Goal: Task Accomplishment & Management: Complete application form

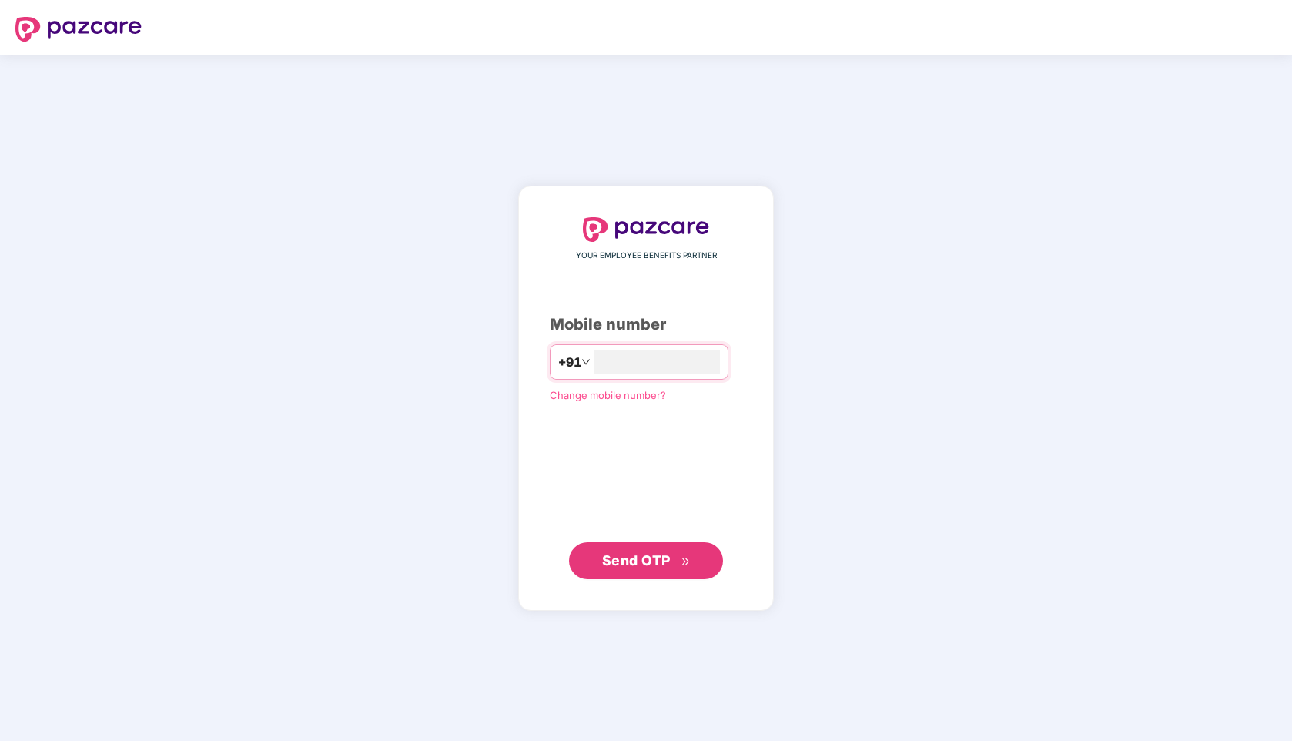
click at [951, 343] on div "YOUR EMPLOYEE BENEFITS PARTNER Mobile number +91 Change mobile number? Send OTP" at bounding box center [646, 397] width 1292 height 685
click at [648, 367] on input "number" at bounding box center [657, 361] width 126 height 25
click at [634, 557] on span "Send OTP" at bounding box center [636, 560] width 69 height 16
click at [596, 359] on input "**********" at bounding box center [657, 361] width 126 height 25
click at [640, 557] on span "Send OTP" at bounding box center [636, 560] width 69 height 16
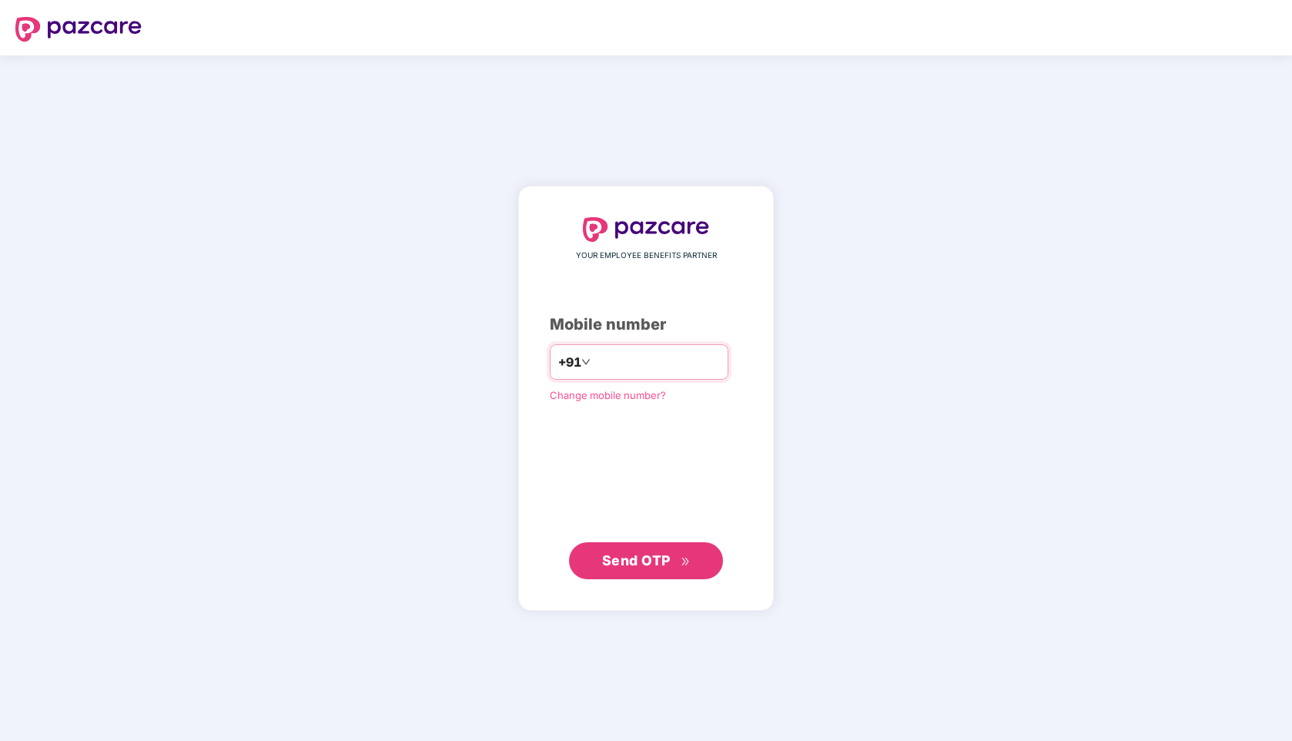
click at [596, 366] on input "*********" at bounding box center [657, 361] width 126 height 25
type input "**********"
click at [640, 567] on span "Send OTP" at bounding box center [646, 560] width 89 height 22
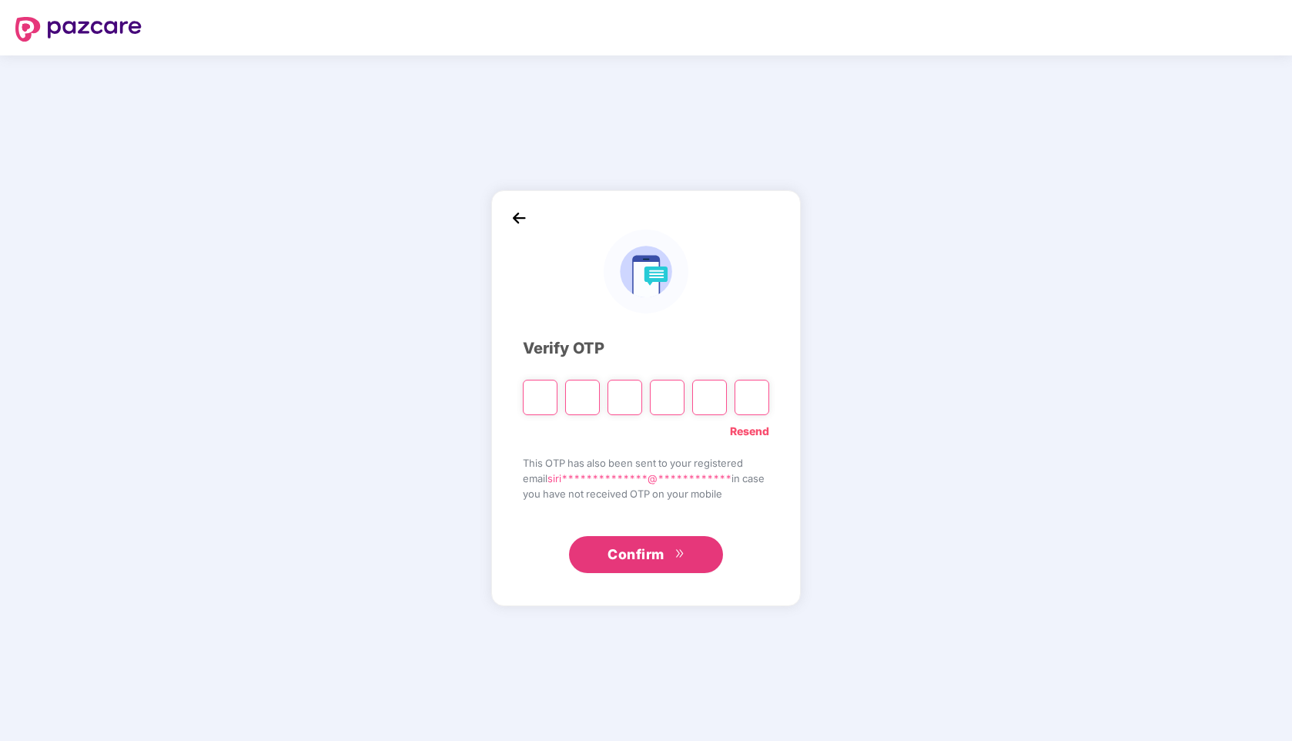
type input "*"
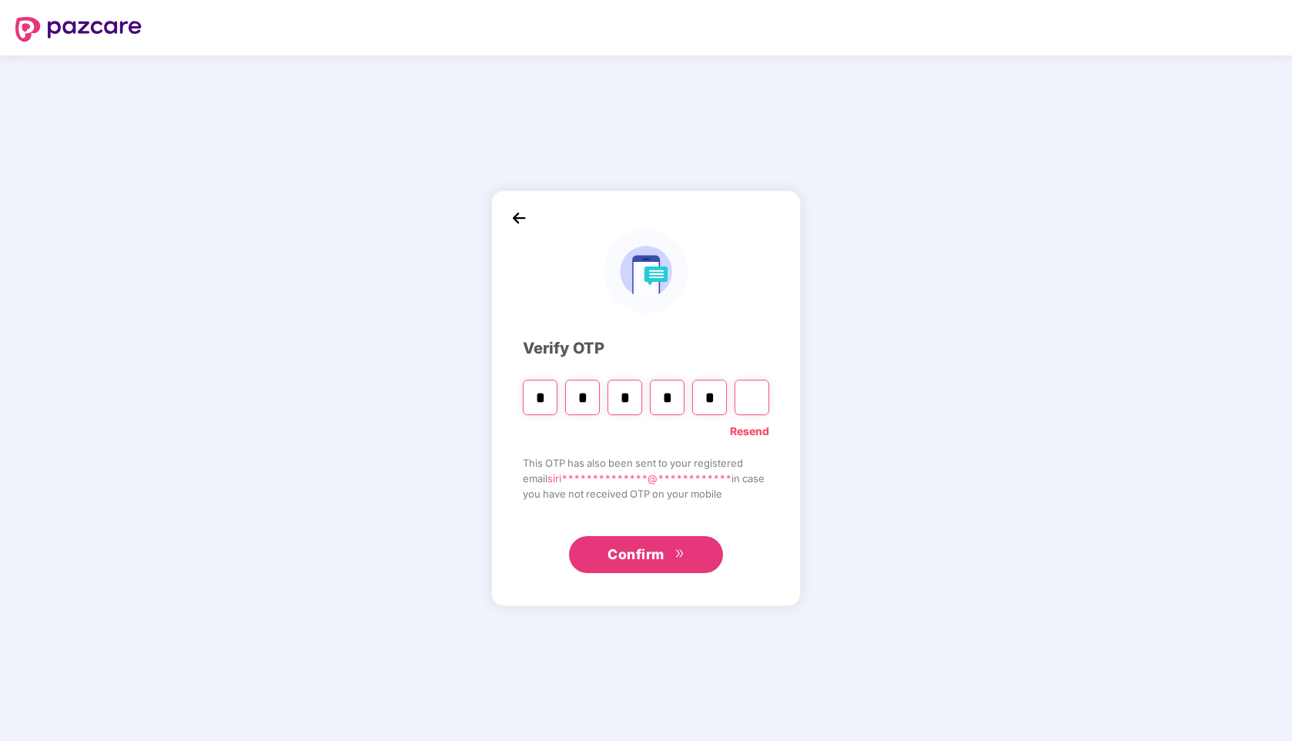
type input "*"
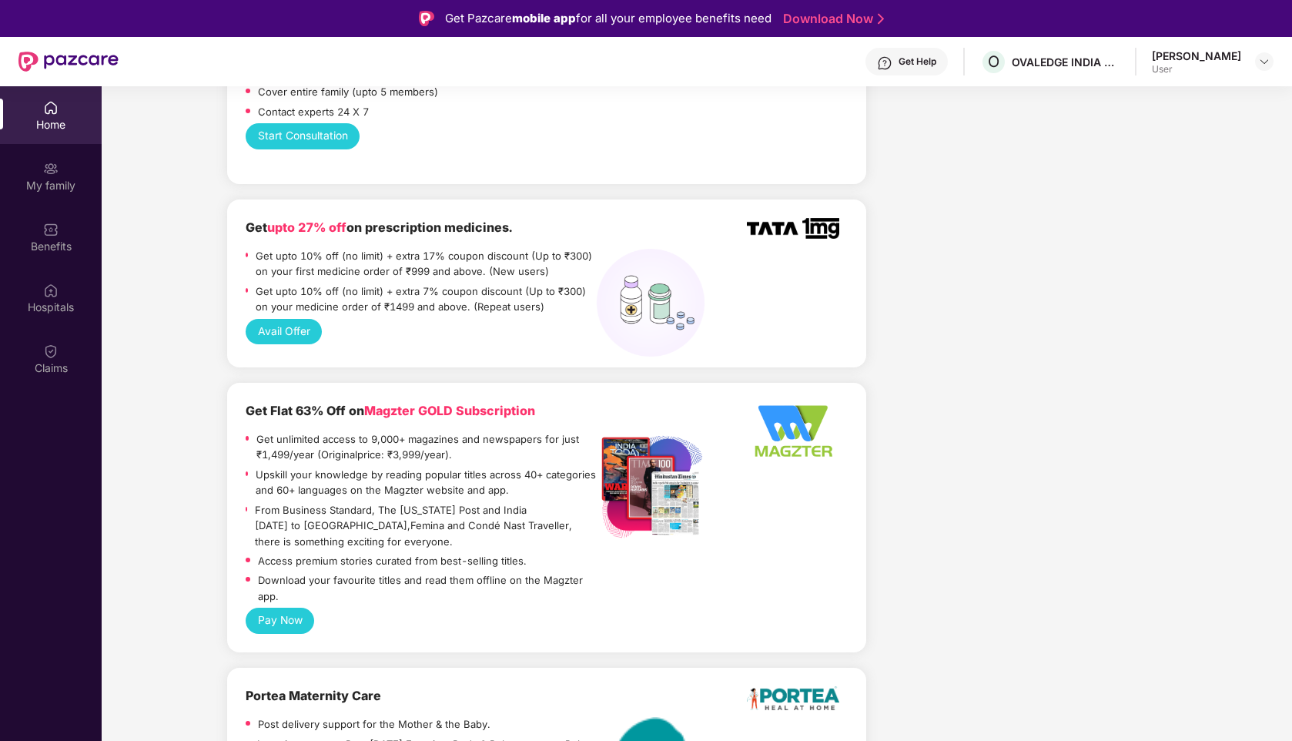
scroll to position [1122, 0]
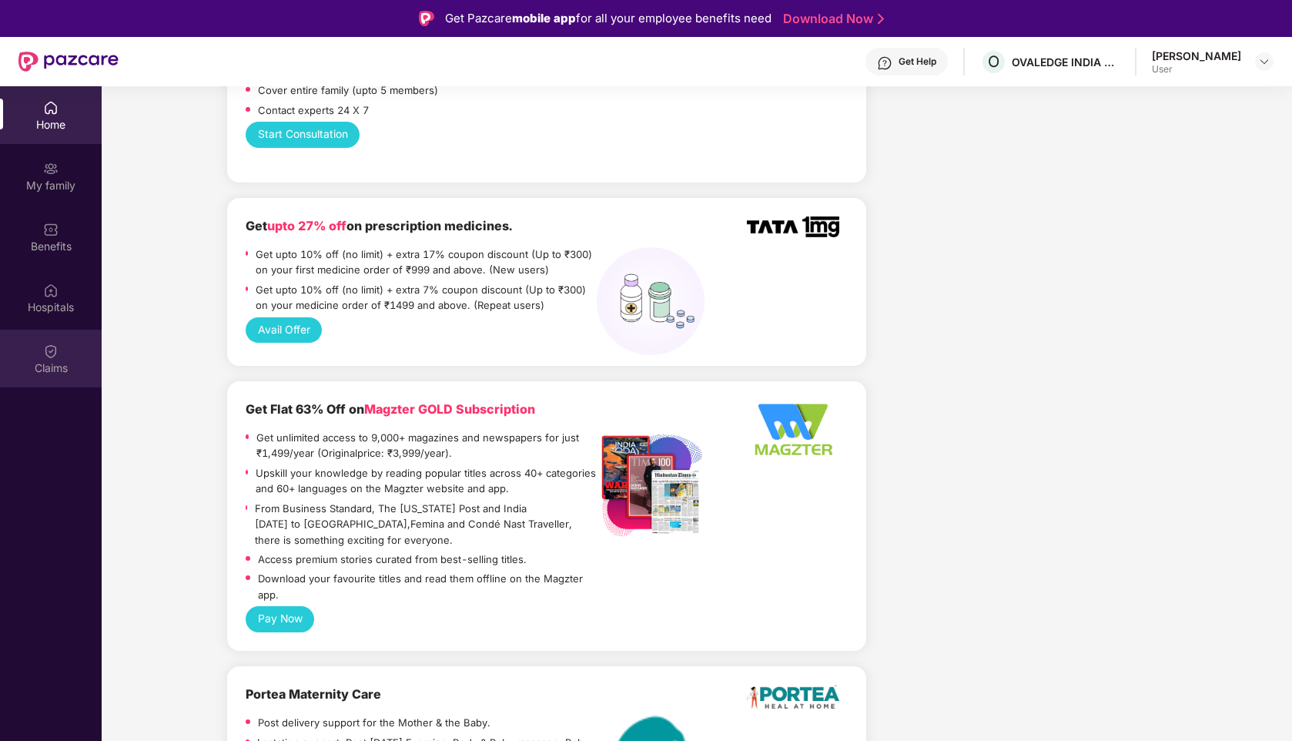
click at [48, 349] on img at bounding box center [50, 350] width 15 height 15
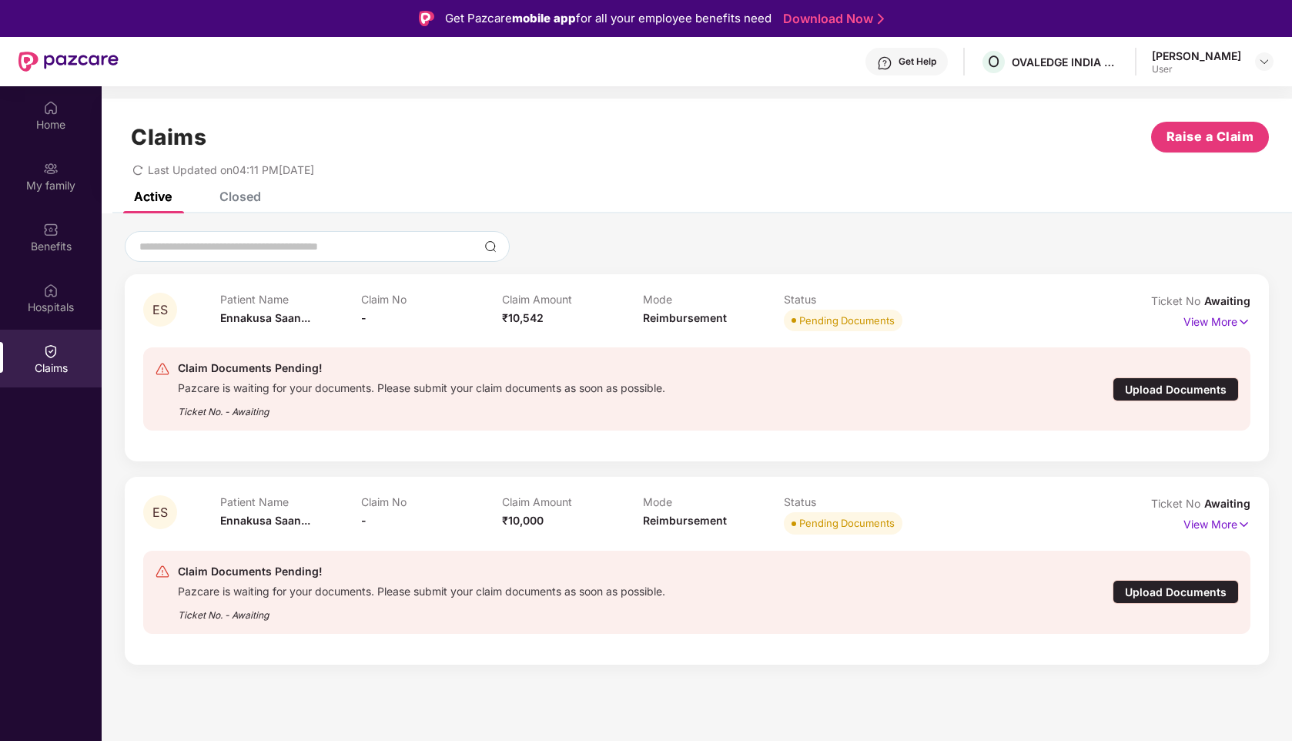
click at [58, 366] on div "Claims" at bounding box center [51, 367] width 102 height 15
click at [69, 300] on div "Hospitals" at bounding box center [51, 306] width 102 height 15
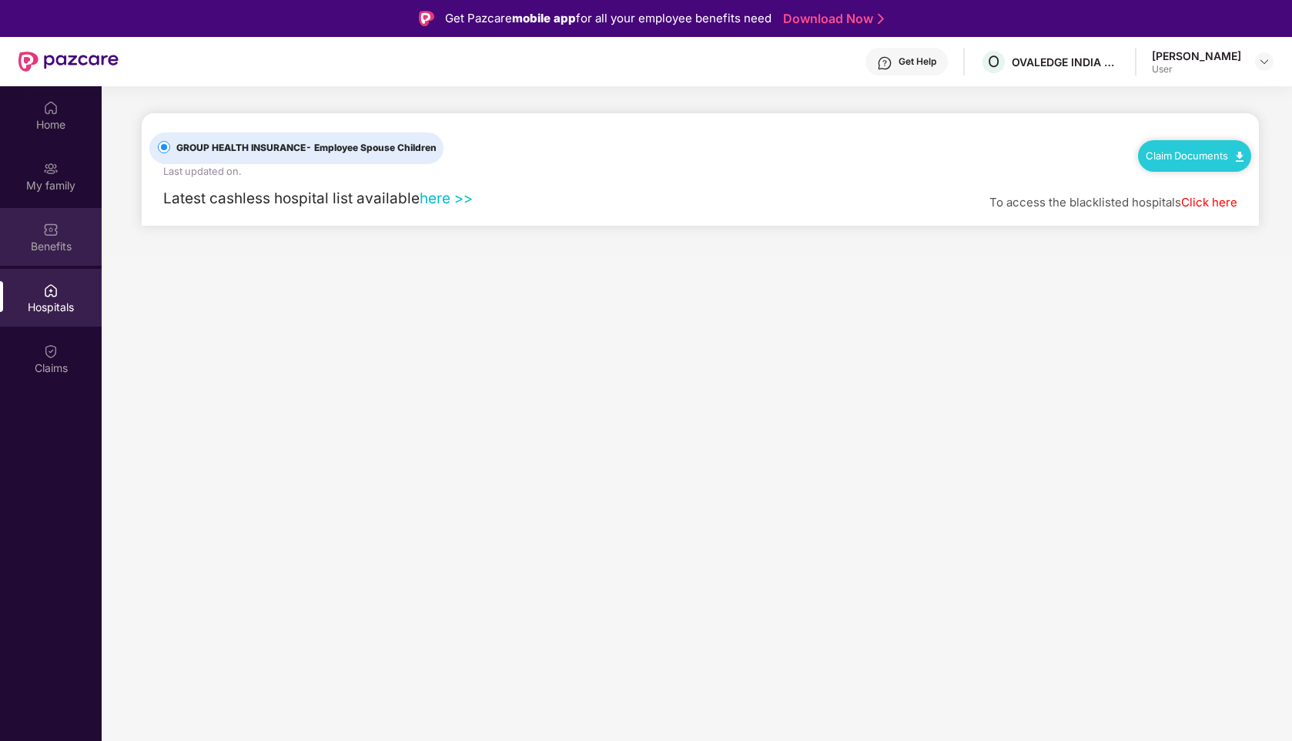
click at [62, 247] on div "Benefits" at bounding box center [51, 246] width 102 height 15
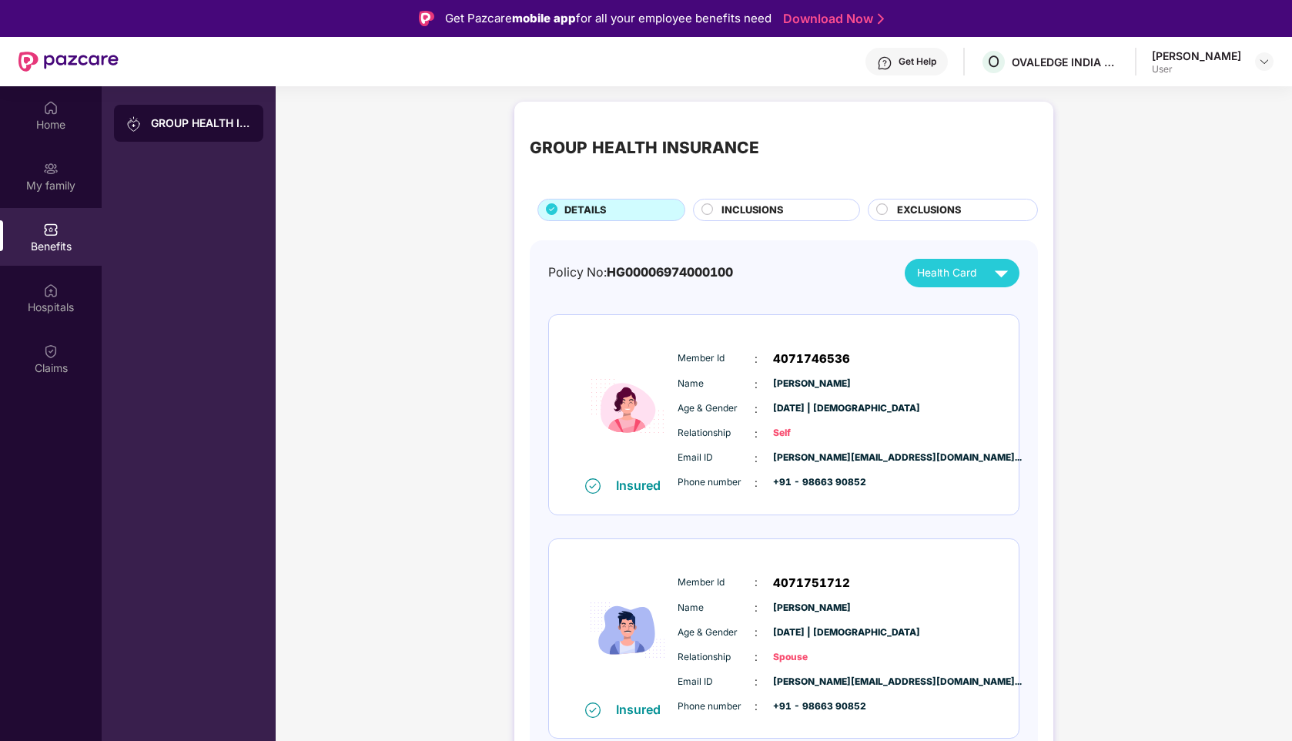
click at [33, 205] on div "Home My family Benefits Hospitals Claims" at bounding box center [51, 238] width 102 height 304
click at [901, 62] on div "Get Help" at bounding box center [917, 61] width 38 height 12
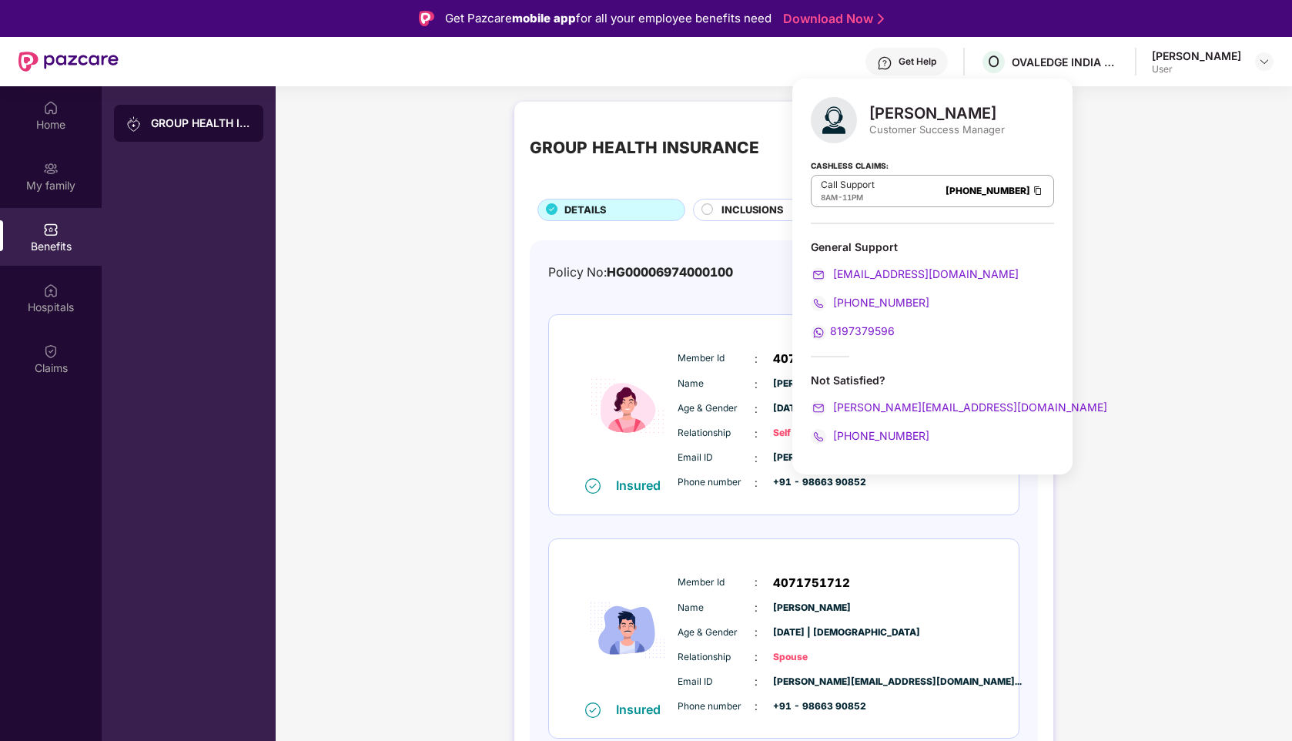
click at [1117, 201] on div "GROUP HEALTH INSURANCE DETAILS INCLUSIONS EXCLUSIONS Policy No: HG0000697400010…" at bounding box center [784, 576] width 1016 height 964
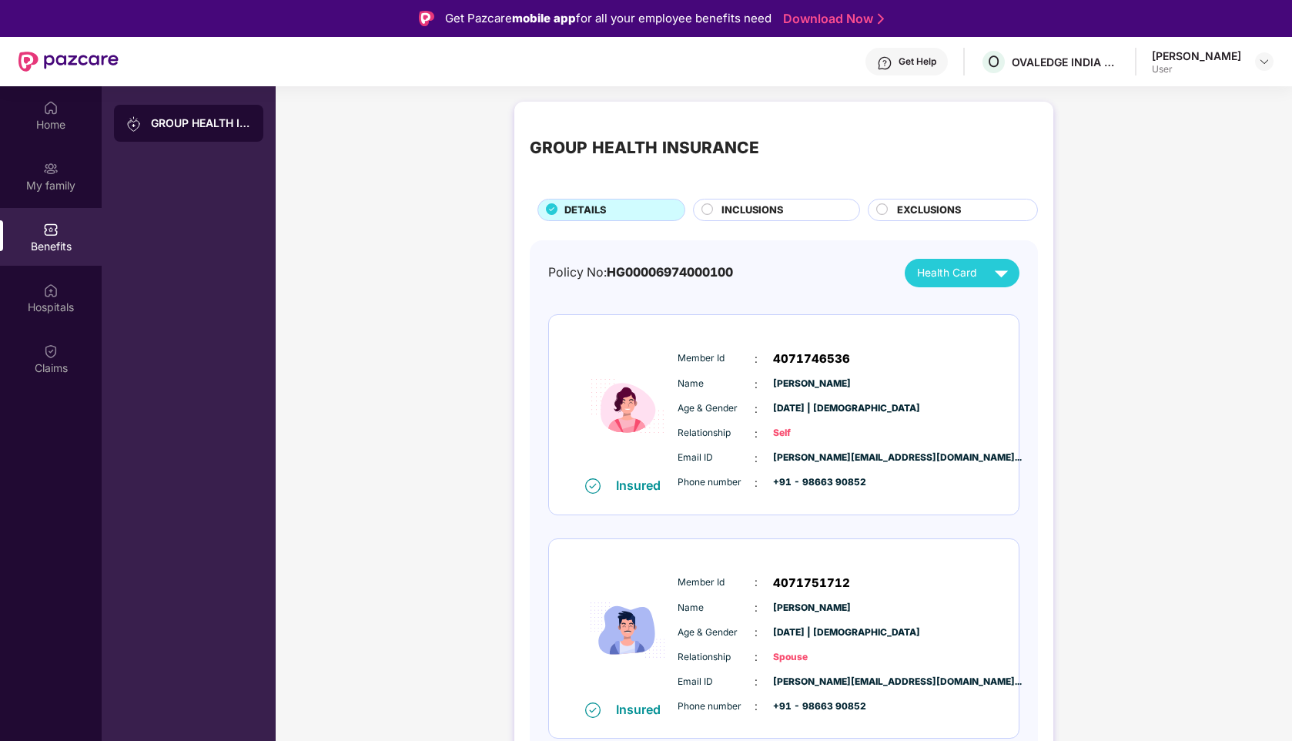
click at [1228, 60] on div "[PERSON_NAME]" at bounding box center [1196, 55] width 89 height 15
click at [41, 359] on div "Claims" at bounding box center [51, 358] width 102 height 58
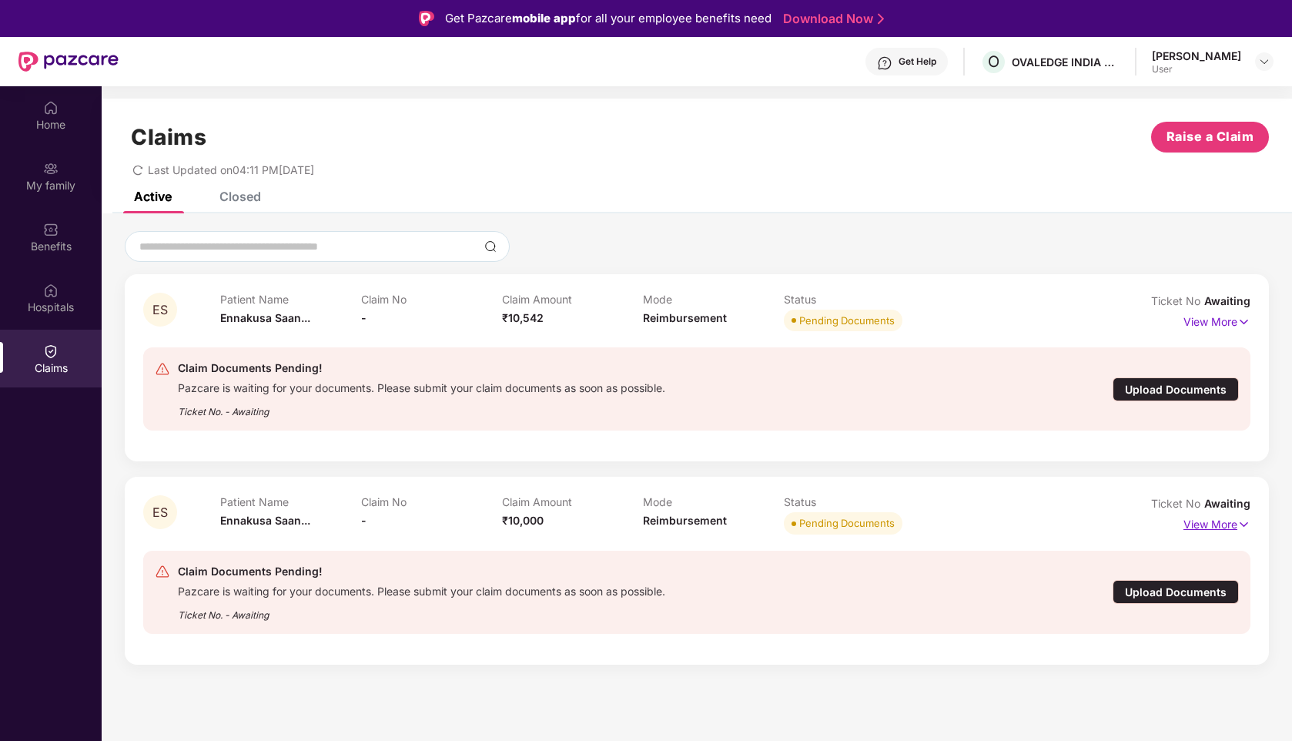
click at [1231, 522] on p "View More" at bounding box center [1216, 522] width 67 height 21
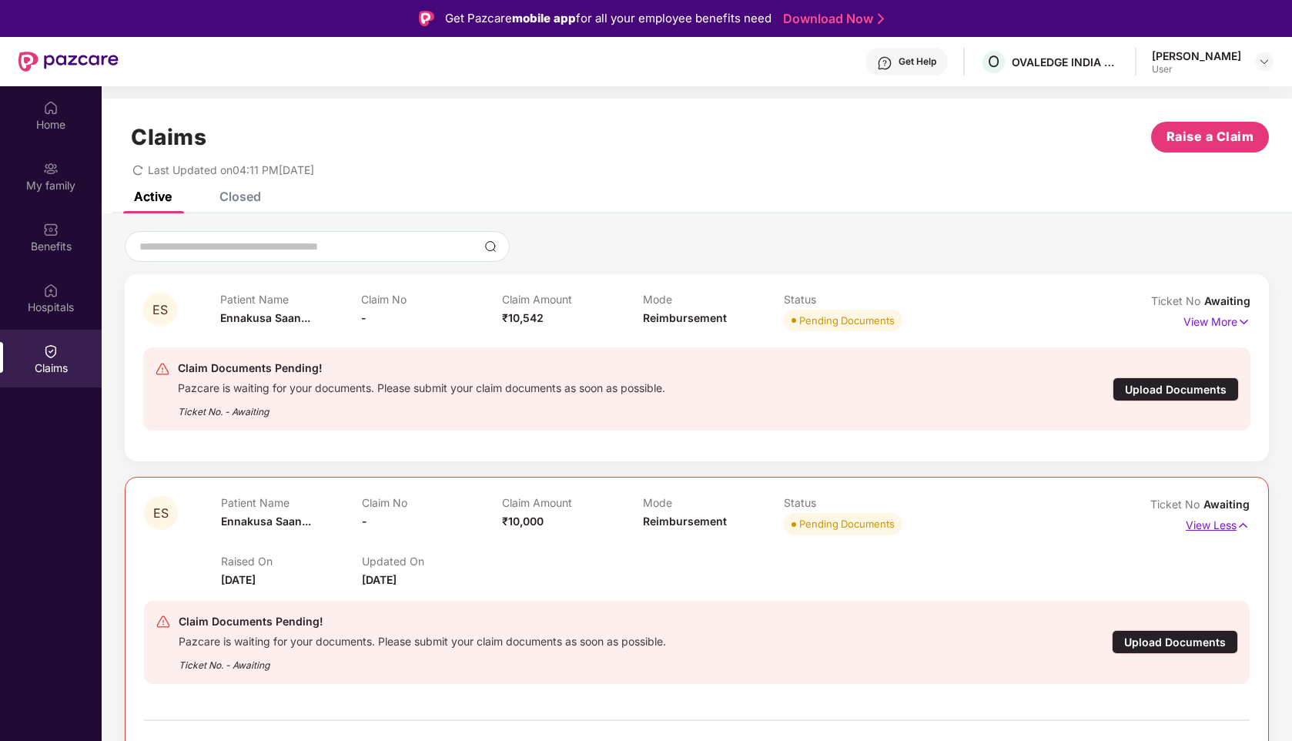
click at [1223, 525] on p "View Less" at bounding box center [1218, 523] width 64 height 21
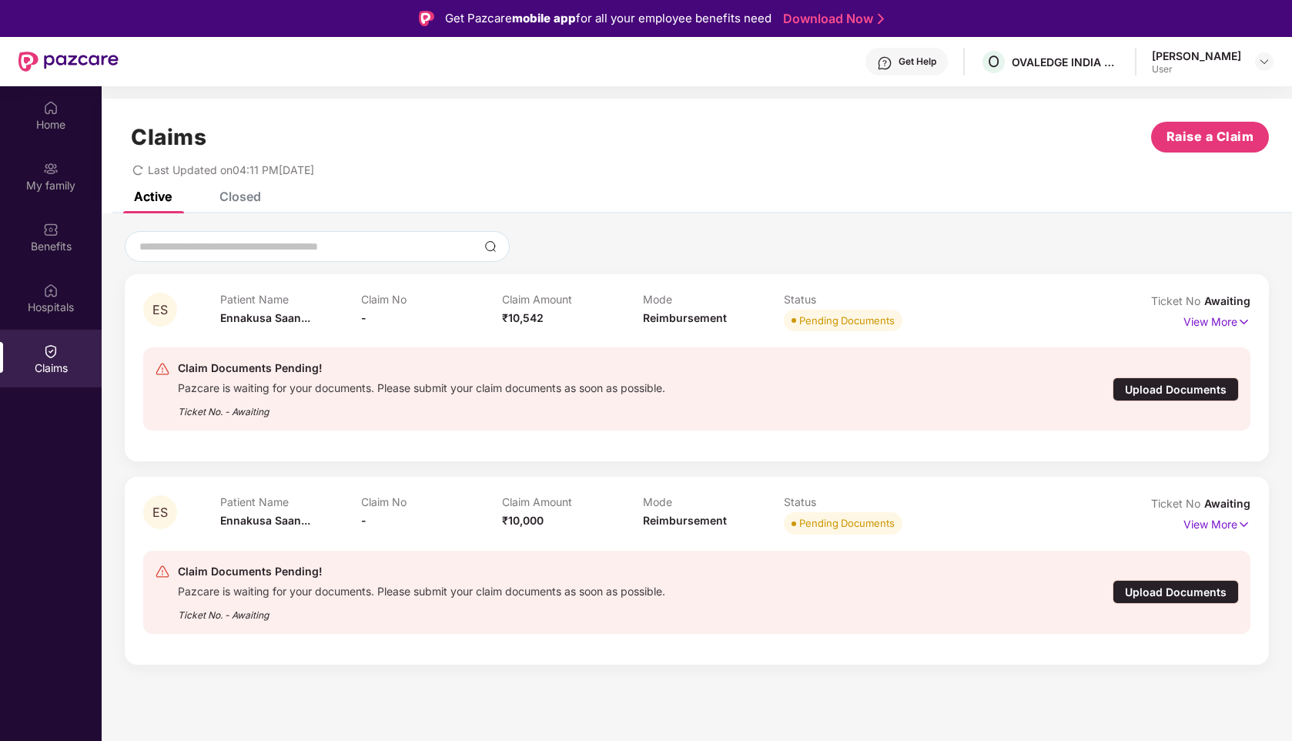
click at [246, 211] on div "Closed" at bounding box center [228, 196] width 65 height 34
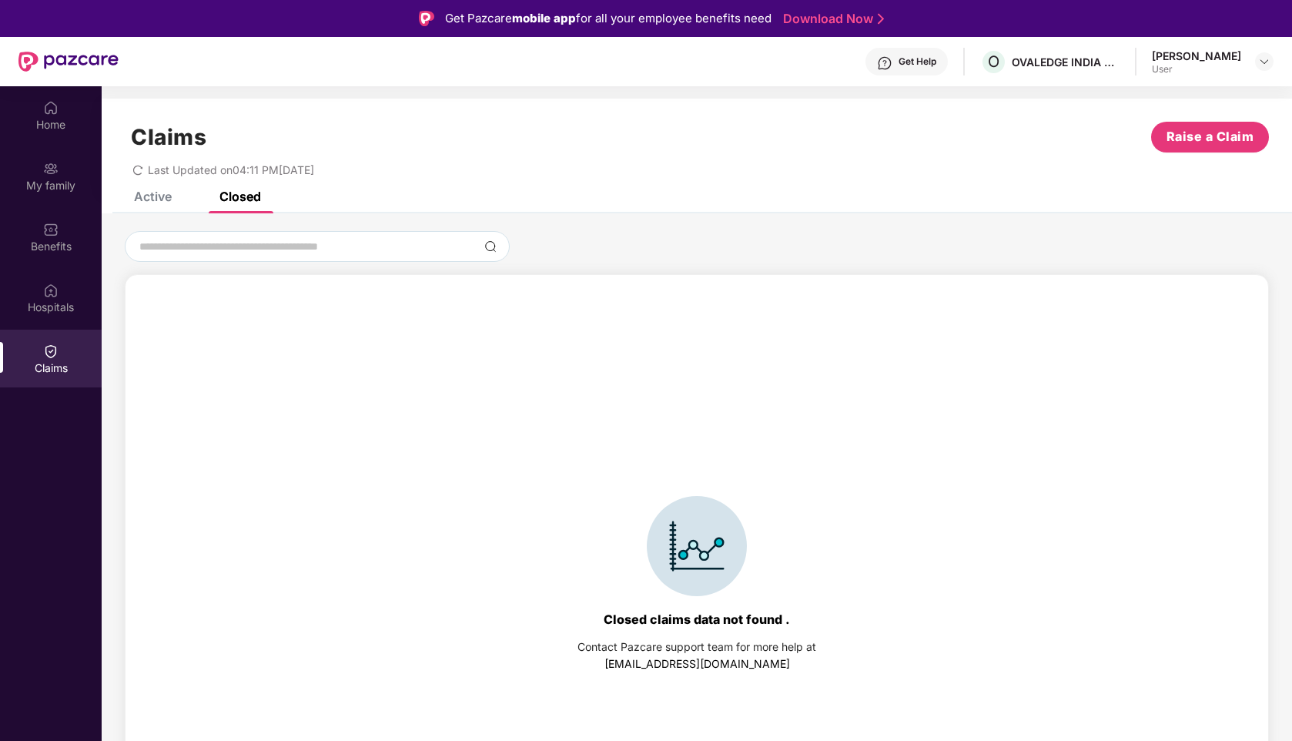
click at [168, 207] on div "Active" at bounding box center [141, 196] width 61 height 34
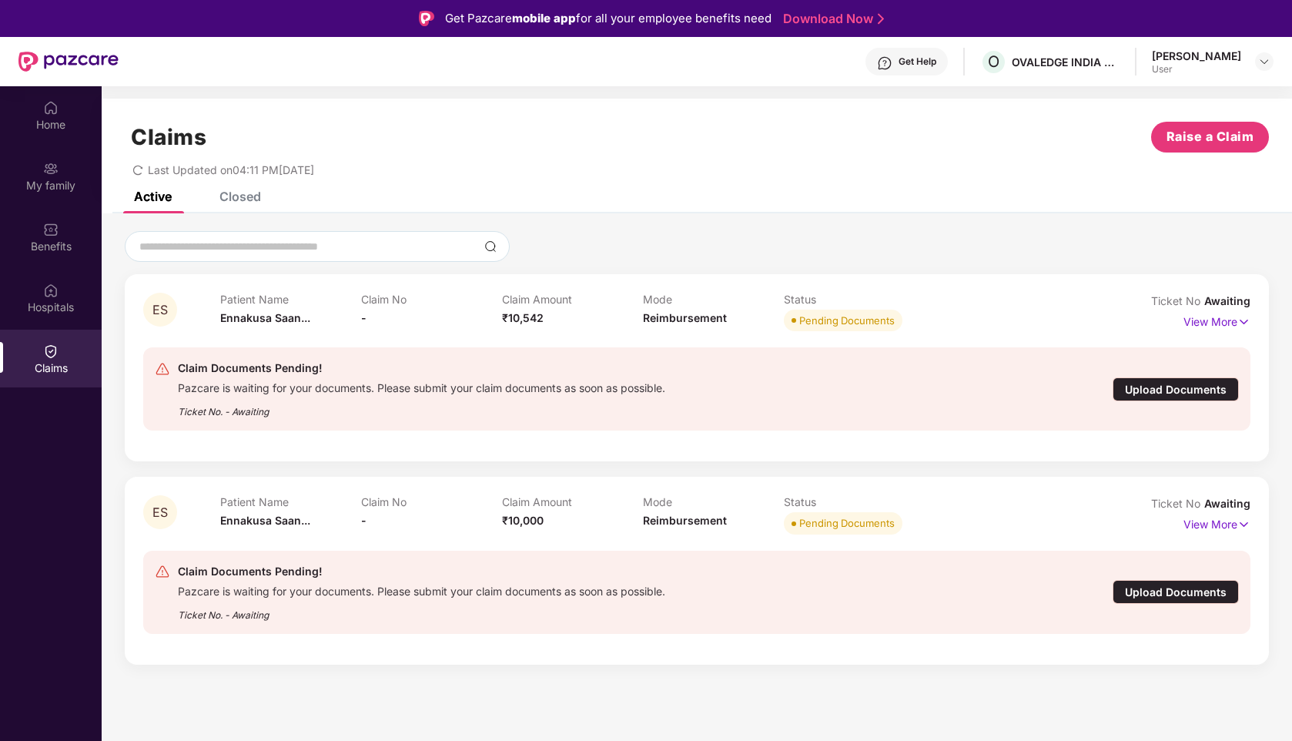
click at [242, 192] on div "Closed" at bounding box center [240, 196] width 42 height 15
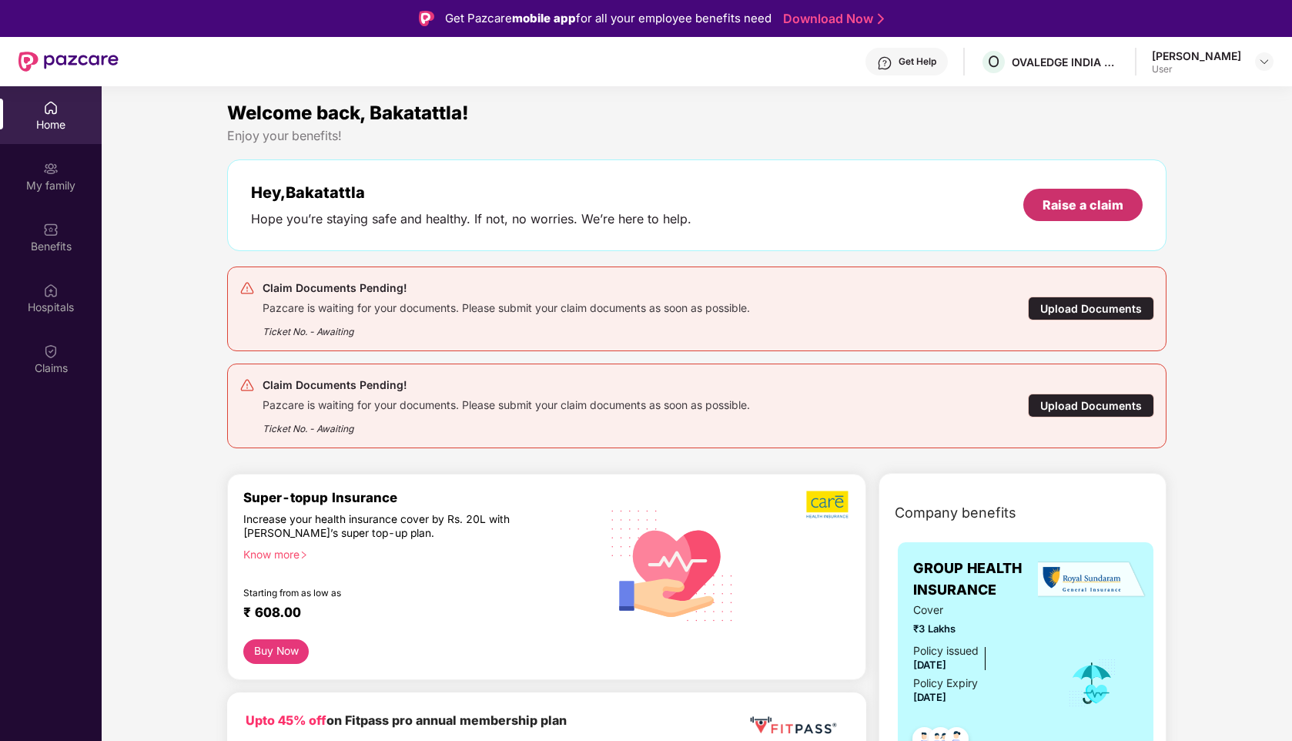
click at [1111, 208] on div "Raise a claim" at bounding box center [1082, 204] width 81 height 17
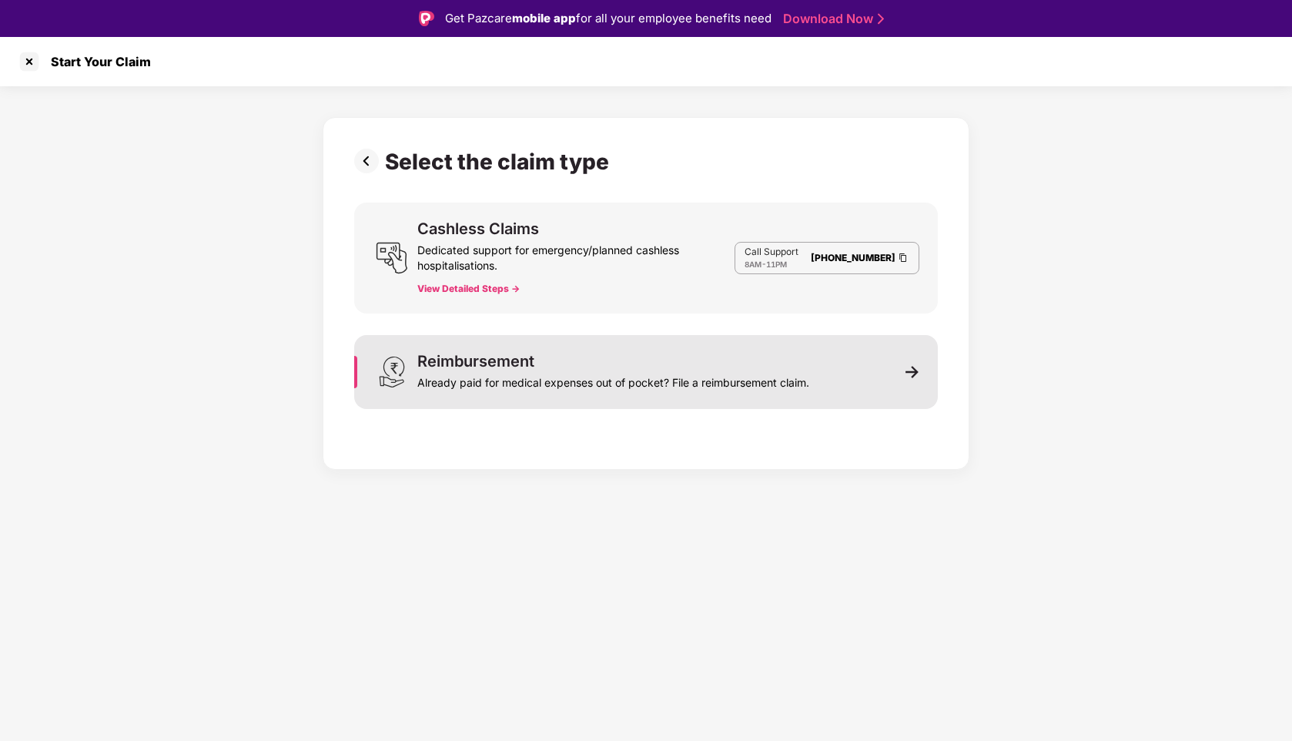
click at [489, 376] on div "Already paid for medical expenses out of pocket? File a reimbursement claim." at bounding box center [613, 380] width 392 height 22
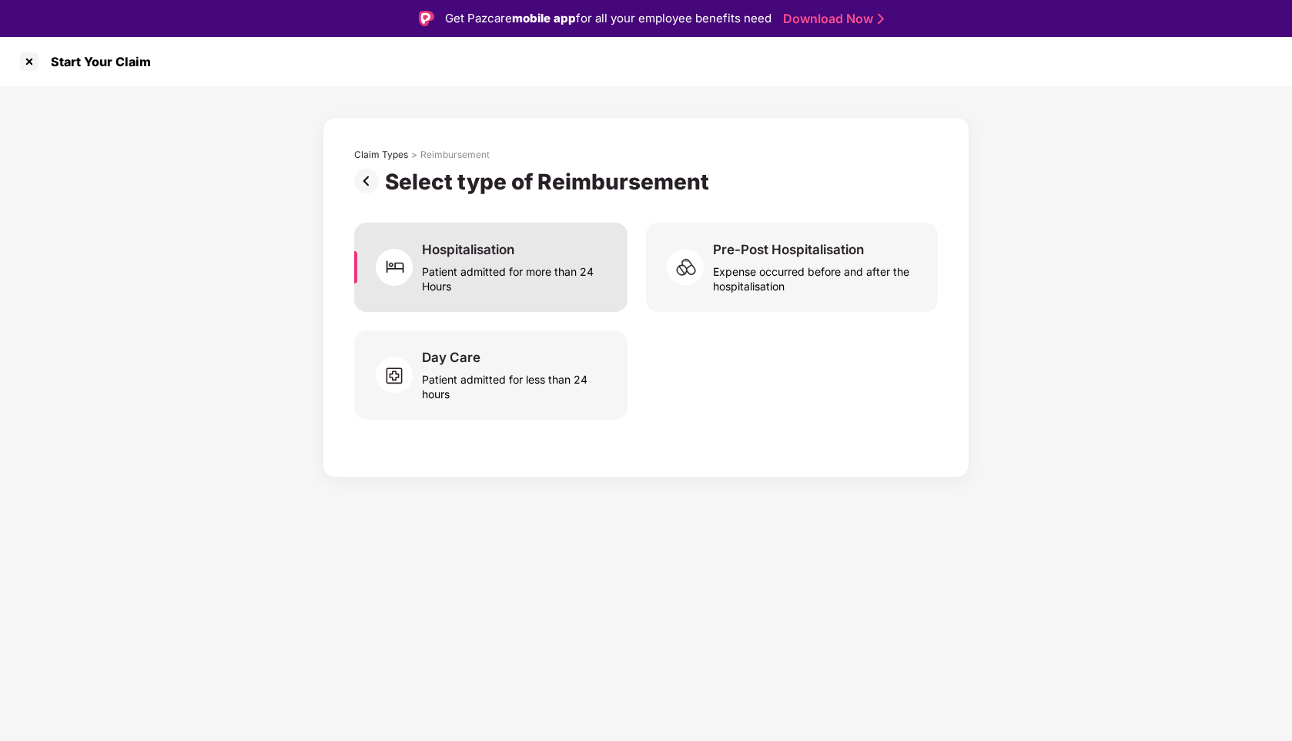
click at [584, 261] on div "Patient admitted for more than 24 Hours" at bounding box center [515, 275] width 187 height 35
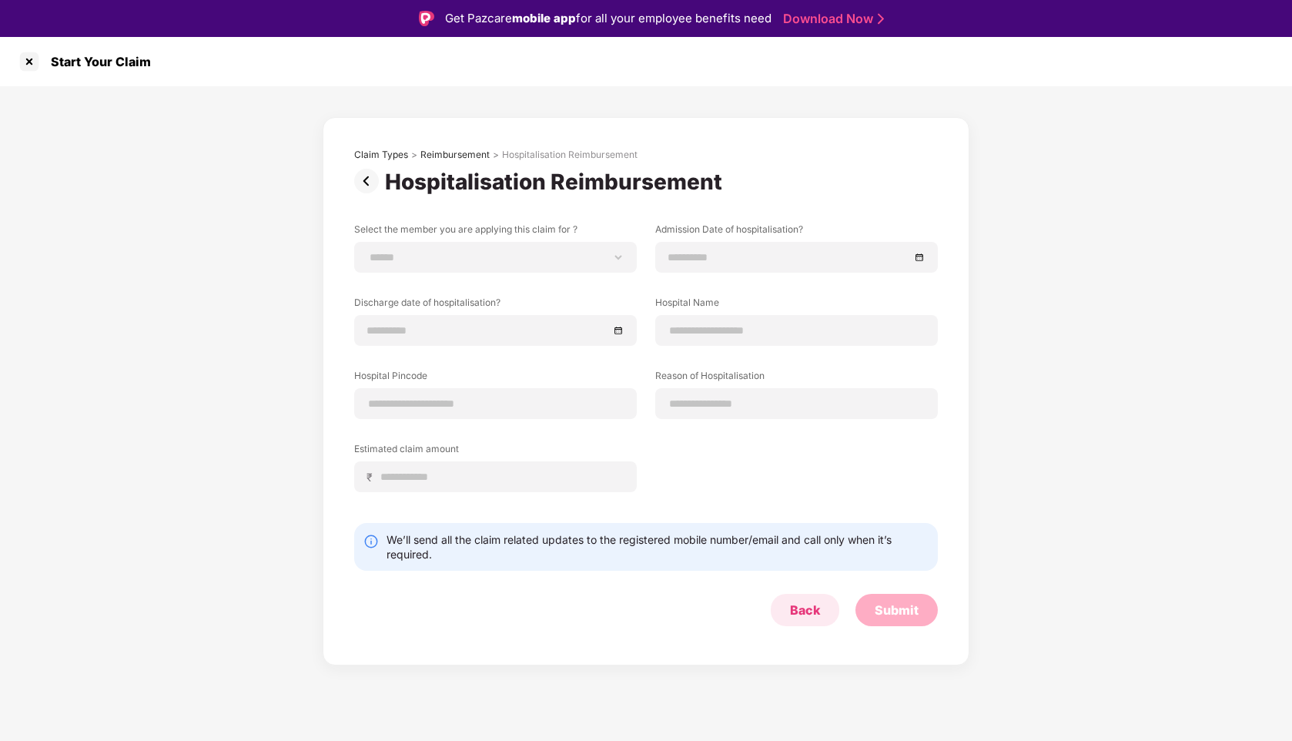
click at [811, 610] on div "Back" at bounding box center [805, 609] width 30 height 17
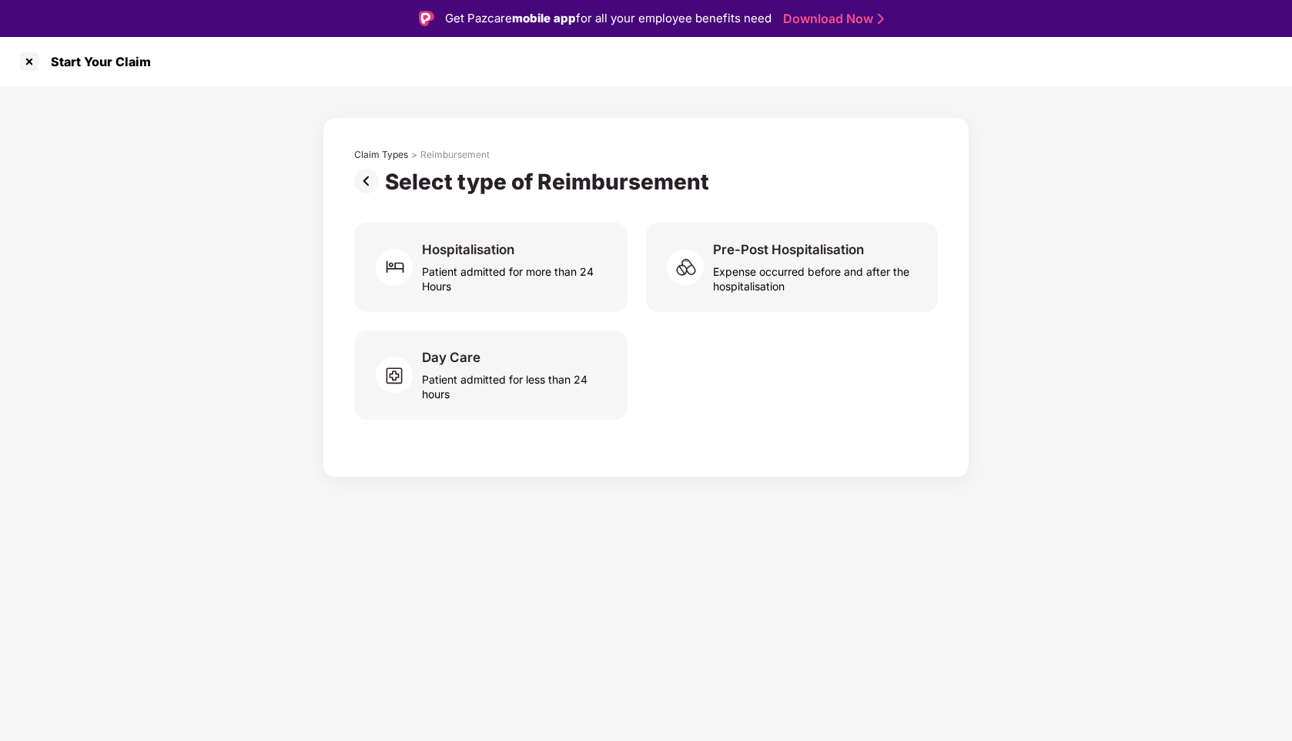
click at [355, 179] on img at bounding box center [369, 181] width 31 height 25
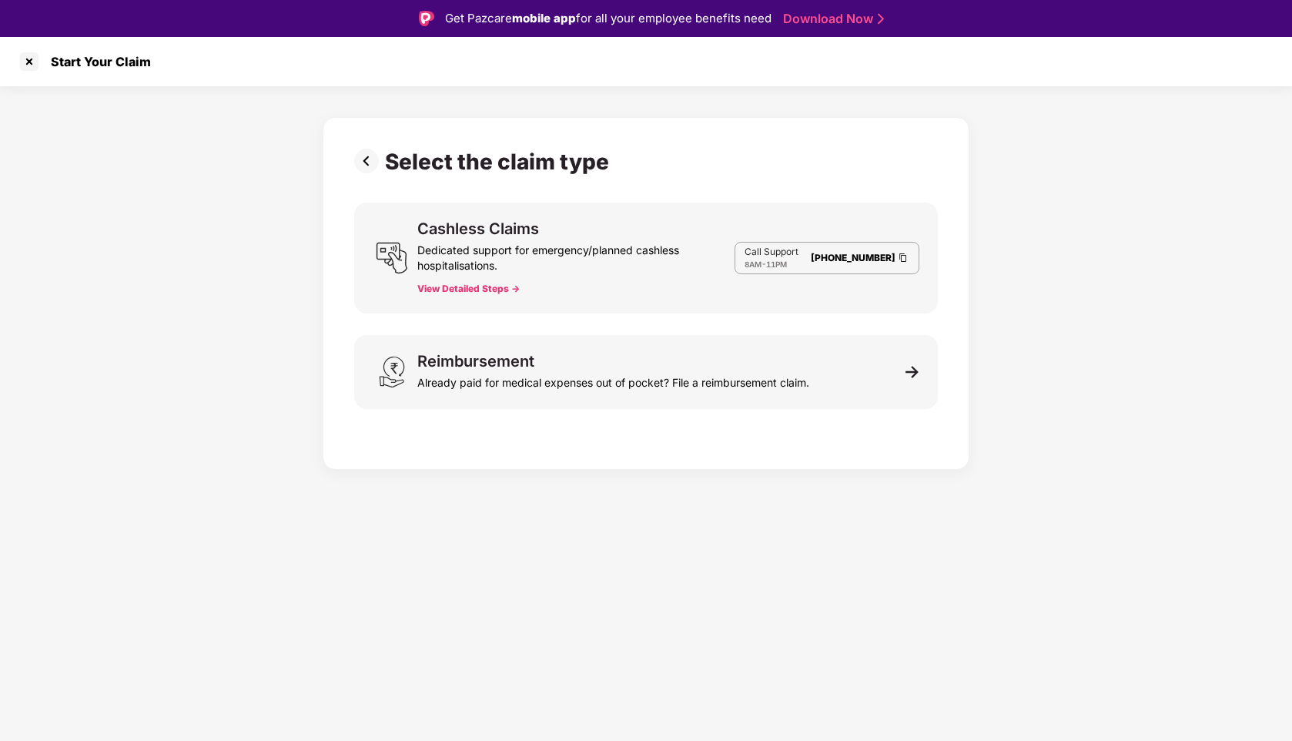
click at [371, 164] on img at bounding box center [369, 161] width 31 height 25
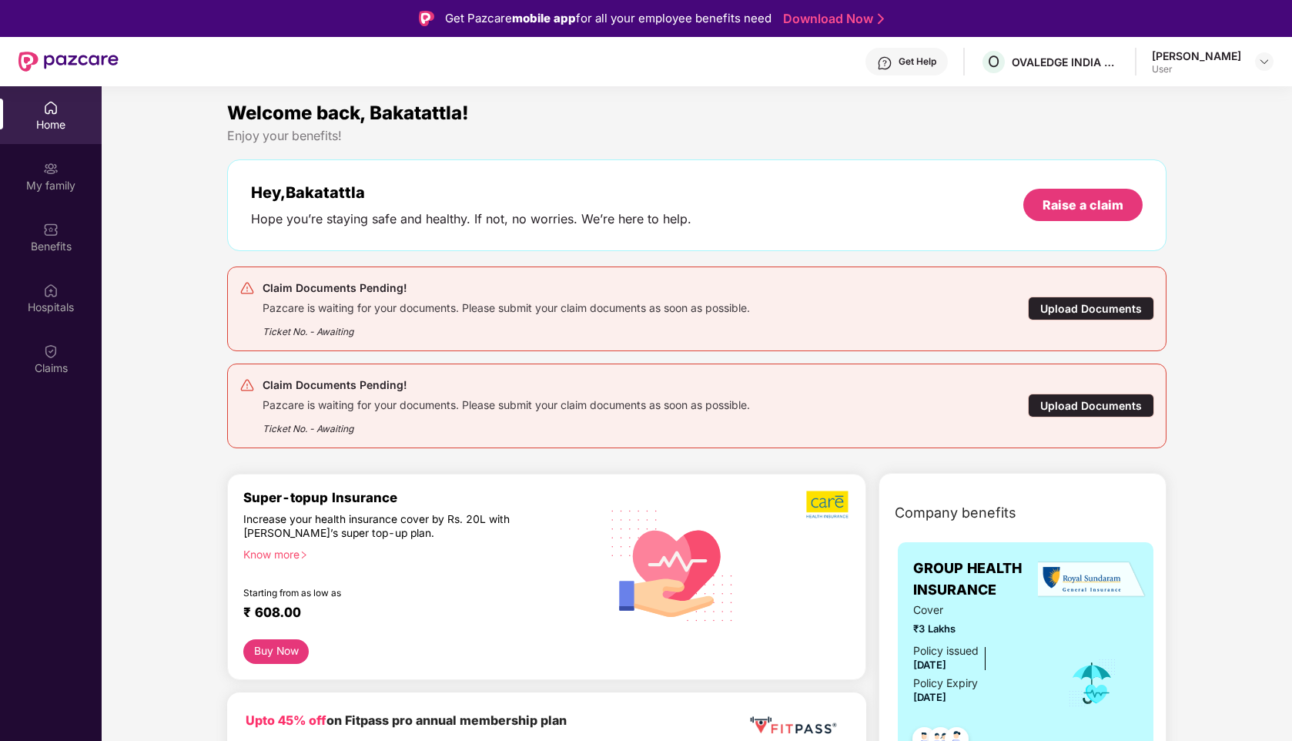
click at [534, 318] on div "Ticket No. - Awaiting" at bounding box center [506, 327] width 487 height 24
click at [1056, 309] on div "Upload Documents" at bounding box center [1091, 308] width 126 height 24
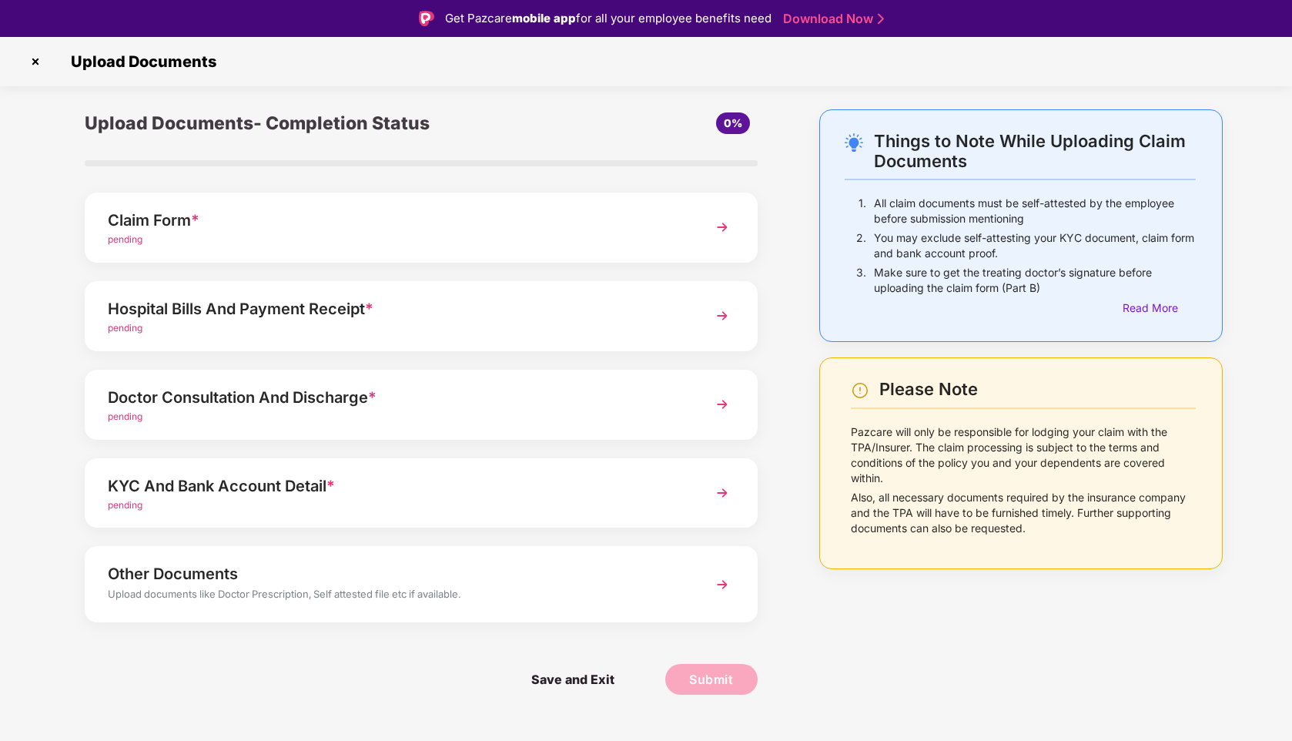
click at [225, 246] on div "pending" at bounding box center [395, 239] width 574 height 15
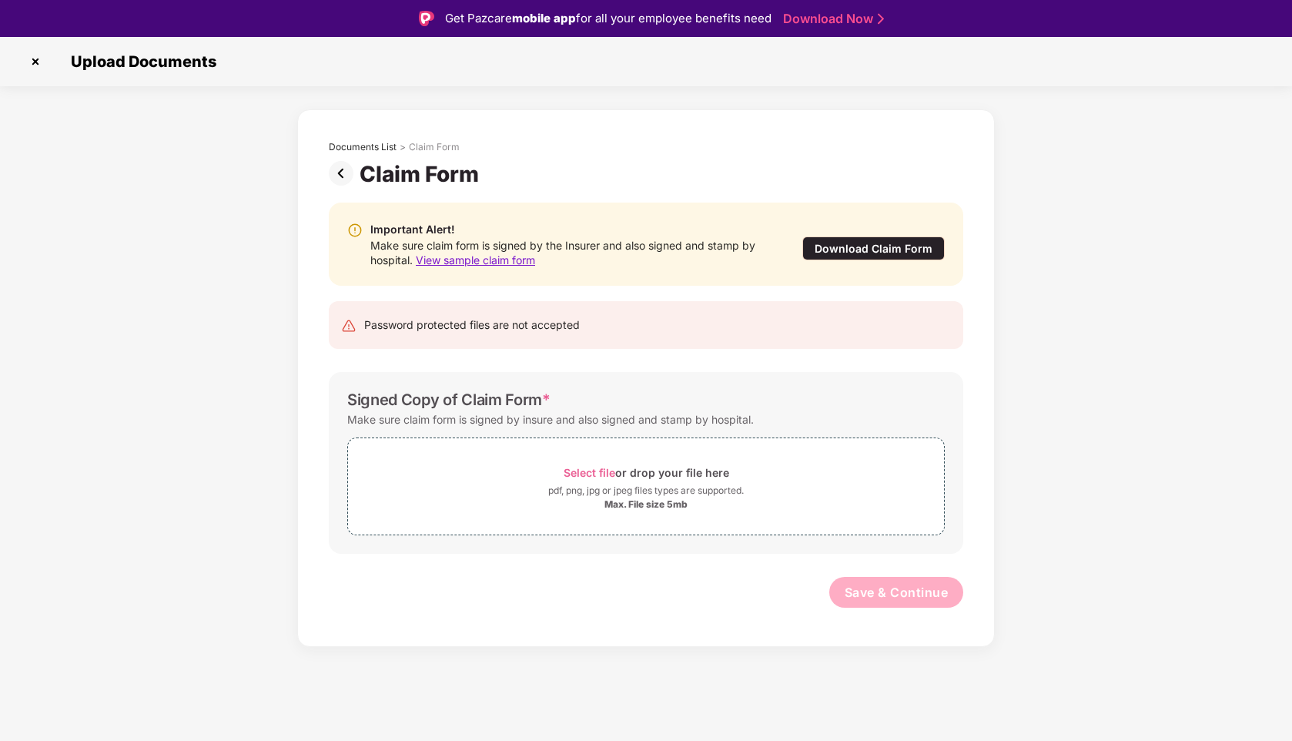
click at [910, 244] on div "Download Claim Form" at bounding box center [873, 248] width 142 height 24
click at [338, 174] on img at bounding box center [344, 173] width 31 height 25
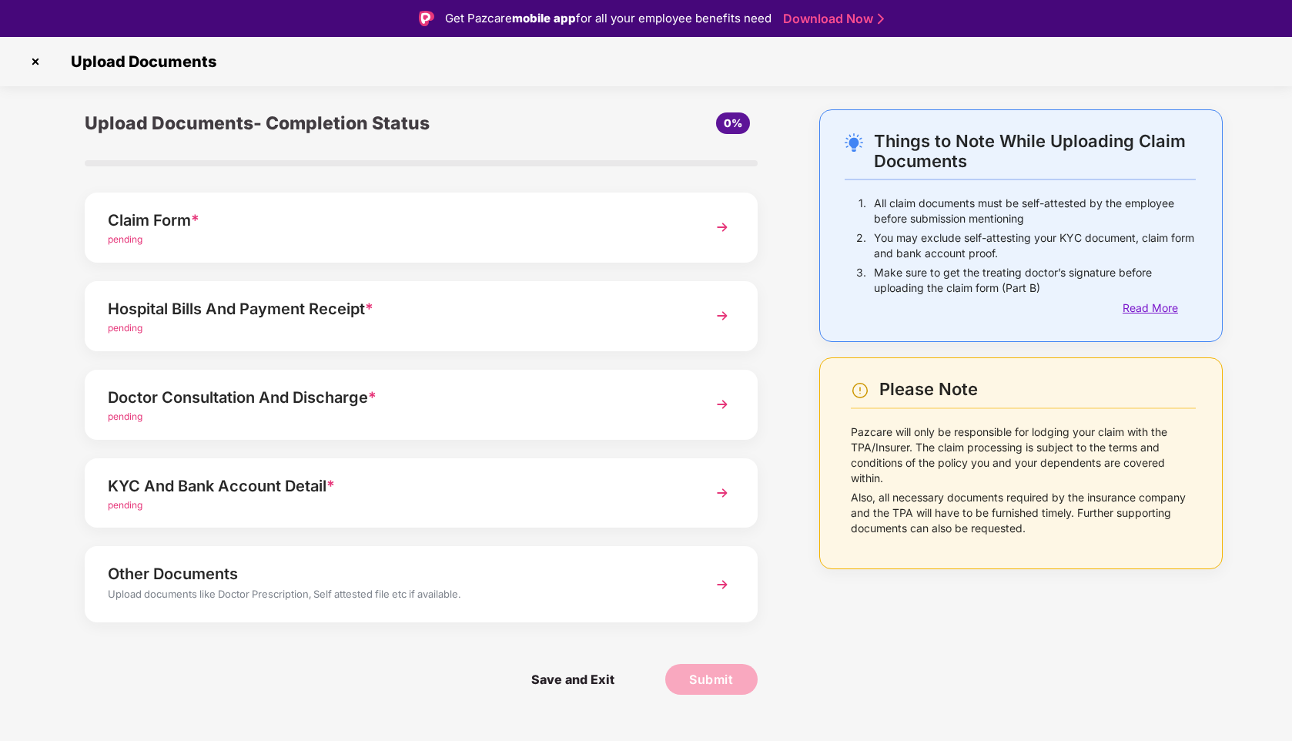
click at [1156, 307] on div "Read More" at bounding box center [1158, 307] width 73 height 17
